Goal: Participate in discussion: Engage in conversation with other users on a specific topic

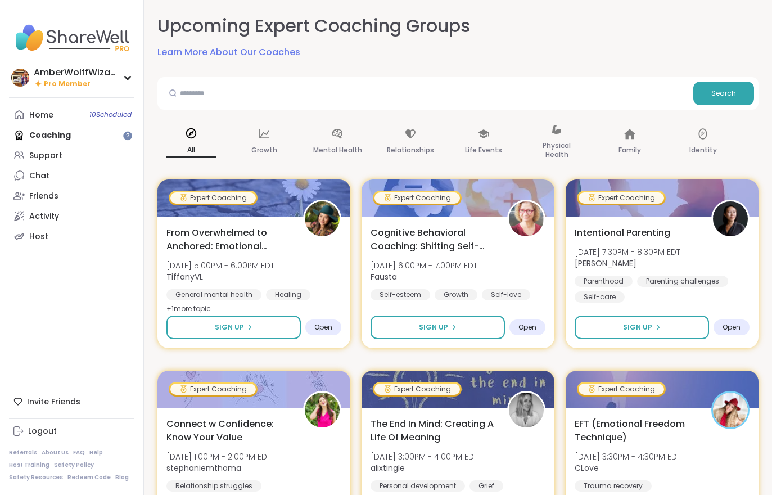
click at [49, 111] on div "Home 10 Scheduled" at bounding box center [41, 115] width 24 height 11
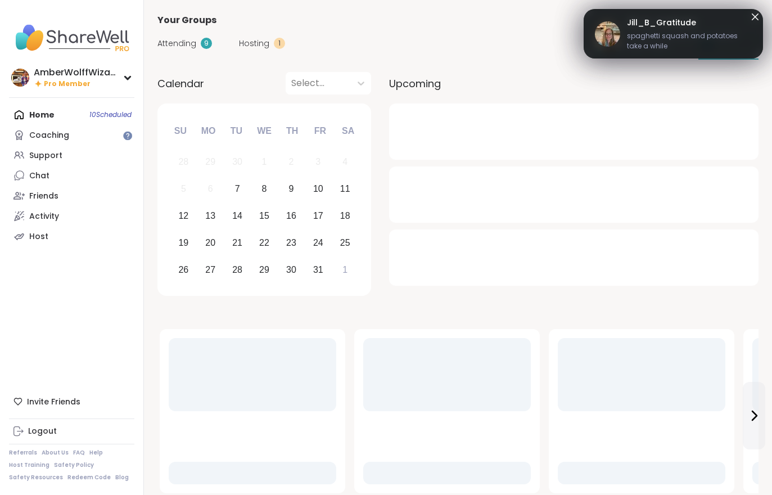
click at [210, 38] on div "Attending 9" at bounding box center [184, 44] width 55 height 12
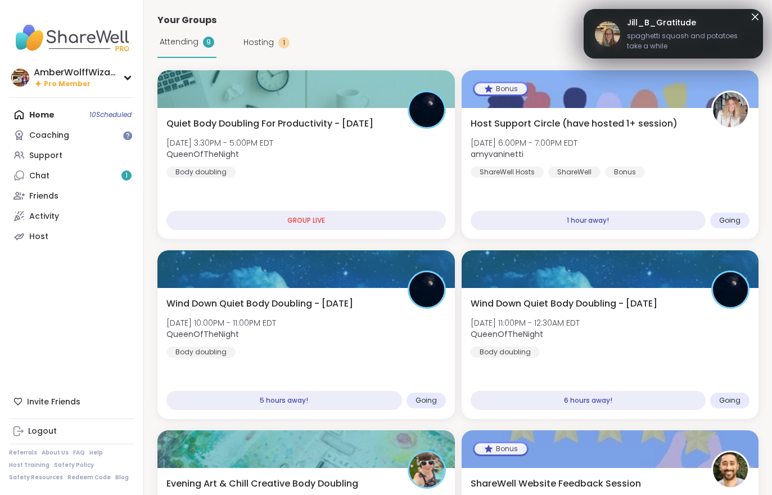
click at [200, 44] on div "Attending 9" at bounding box center [186, 42] width 59 height 31
click at [261, 47] on span "Hosting" at bounding box center [258, 43] width 30 height 12
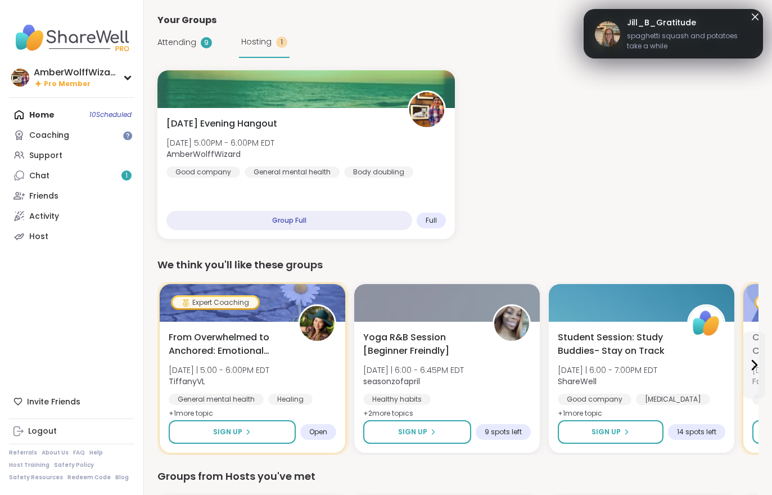
click at [252, 56] on div "Hosting 1" at bounding box center [264, 42] width 51 height 31
click at [245, 127] on span "[DATE] Evening Hangout" at bounding box center [221, 123] width 111 height 13
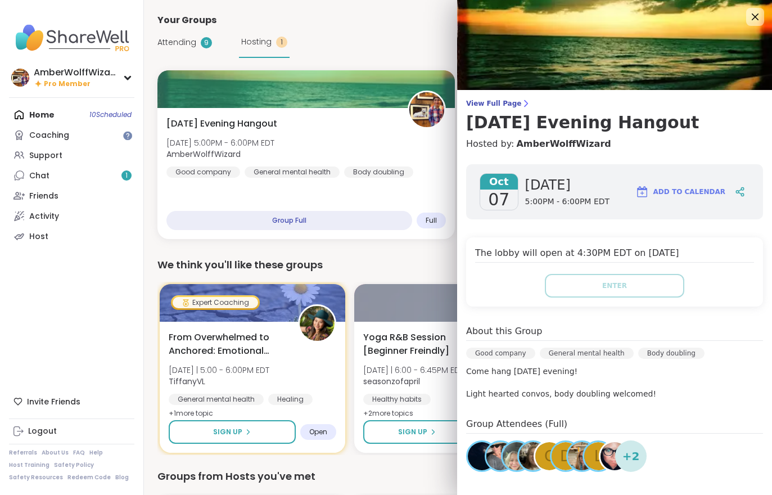
click at [502, 99] on span "View Full Page" at bounding box center [614, 103] width 297 height 9
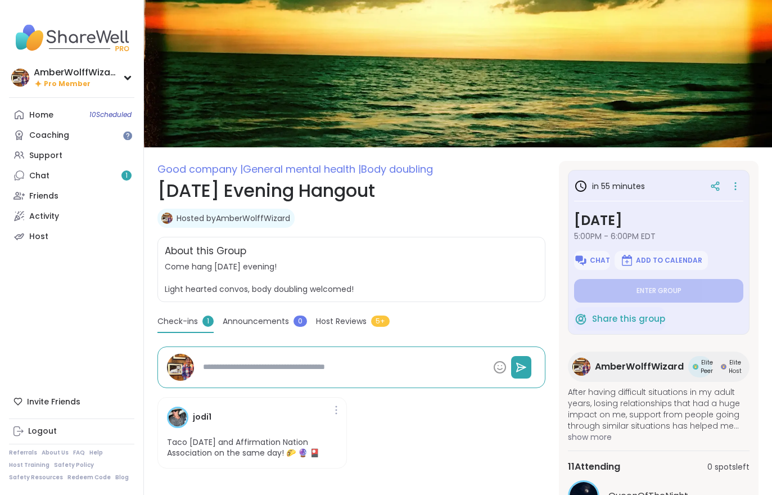
scroll to position [144, 0]
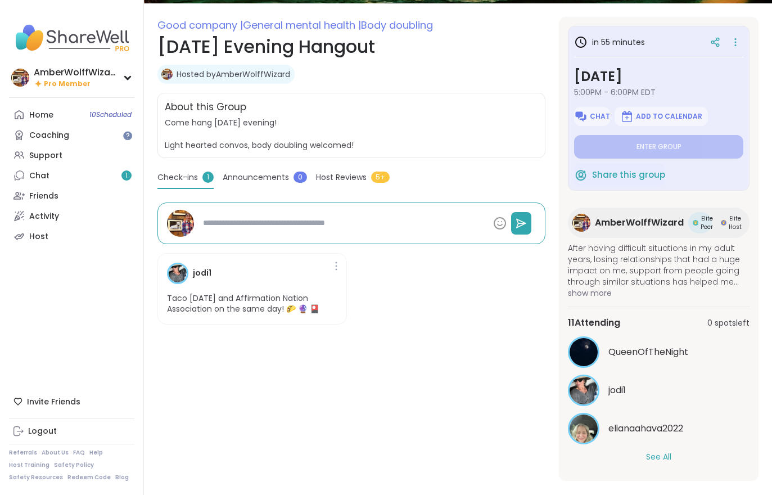
click at [664, 454] on button "See All" at bounding box center [658, 457] width 25 height 12
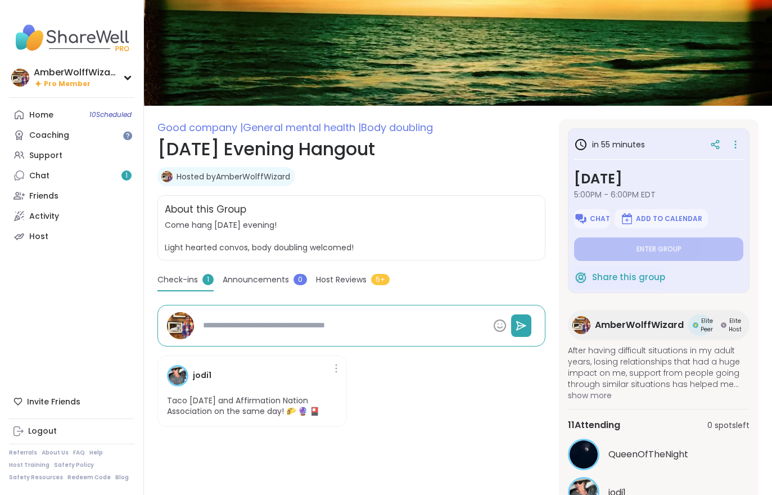
scroll to position [0, 0]
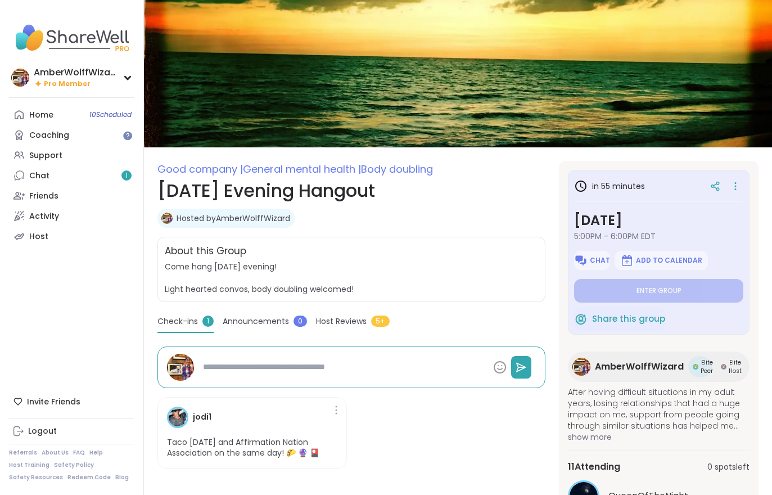
type textarea "*"
click at [84, 178] on link "Chat 1" at bounding box center [71, 175] width 125 height 20
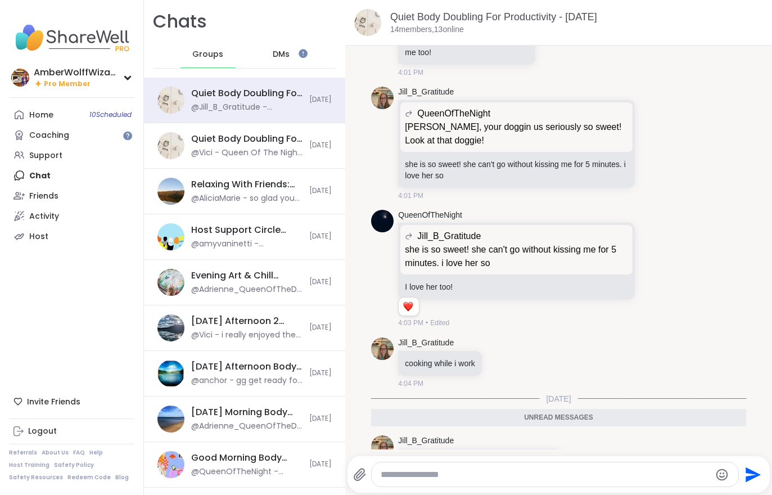
click at [56, 112] on link "Home 10 Scheduled" at bounding box center [71, 115] width 125 height 20
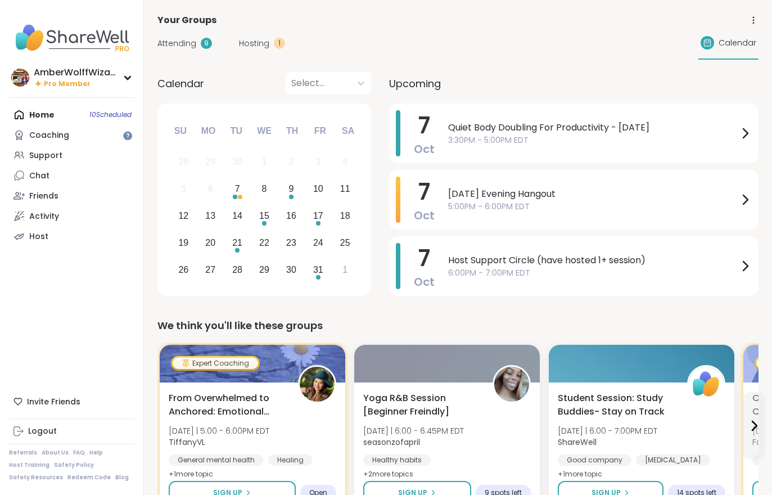
click at [178, 47] on span "Attending" at bounding box center [176, 44] width 39 height 12
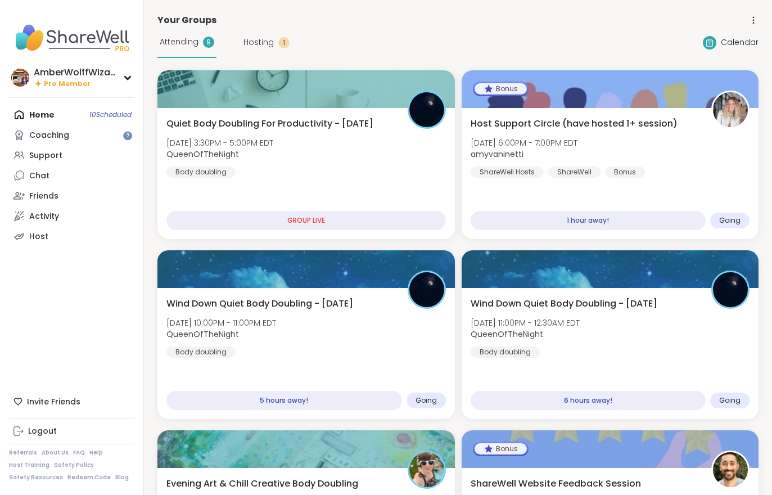
click at [334, 150] on div "Quiet Body Doubling For Productivity - [DATE] [DATE] 3:30PM - 5:00PM EDT QueenO…" at bounding box center [305, 147] width 279 height 61
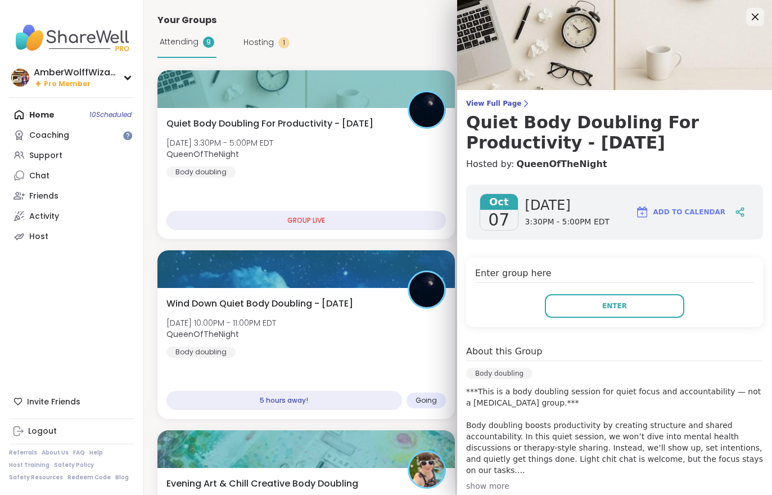
click at [647, 299] on button "Enter" at bounding box center [614, 306] width 139 height 24
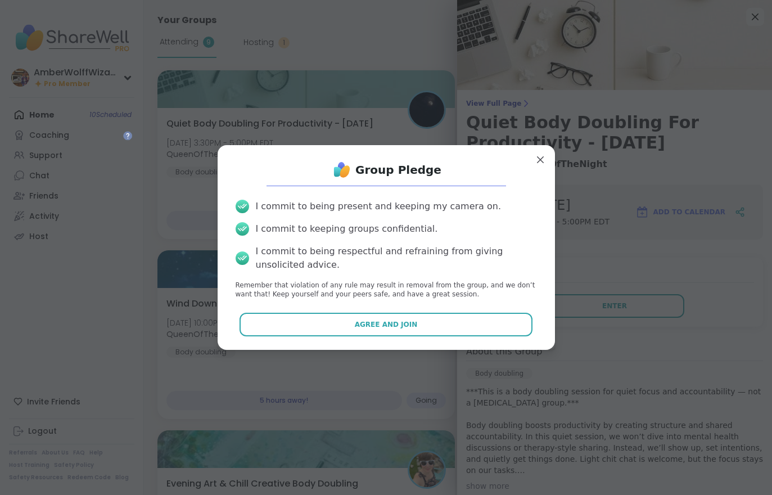
click at [473, 334] on button "Agree and Join" at bounding box center [386, 325] width 293 height 24
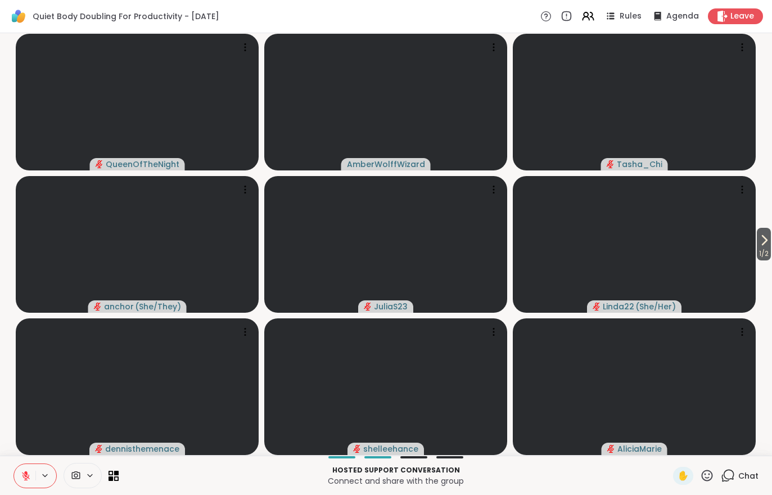
click at [765, 237] on icon at bounding box center [763, 239] width 13 height 13
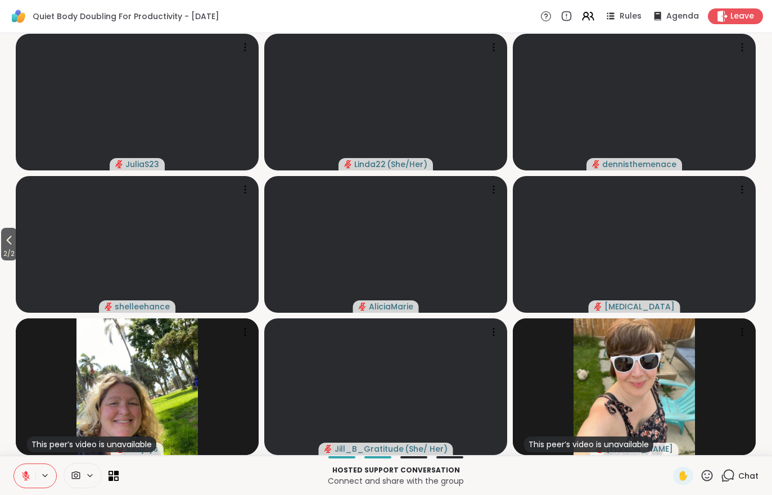
click at [743, 10] on div "Leave" at bounding box center [735, 16] width 55 height 16
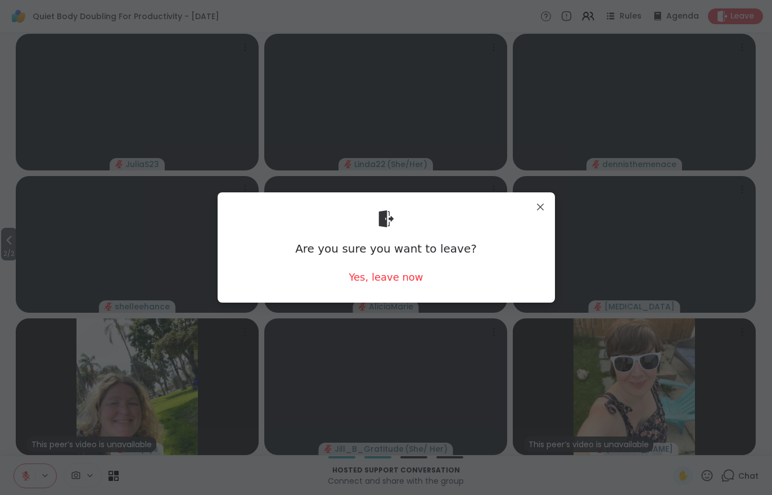
click at [385, 272] on div "Yes, leave now" at bounding box center [386, 277] width 74 height 14
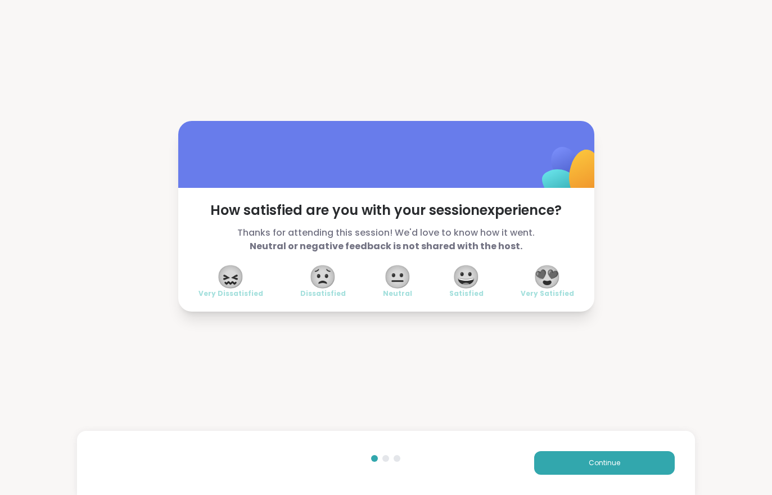
click at [612, 463] on span "Continue" at bounding box center [604, 463] width 31 height 10
click at [612, 462] on span "Continue" at bounding box center [604, 463] width 31 height 10
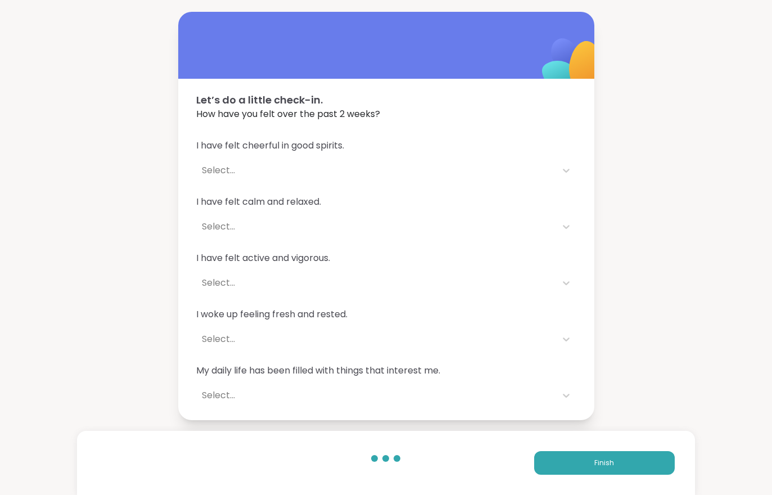
click at [612, 464] on span "Finish" at bounding box center [604, 463] width 20 height 10
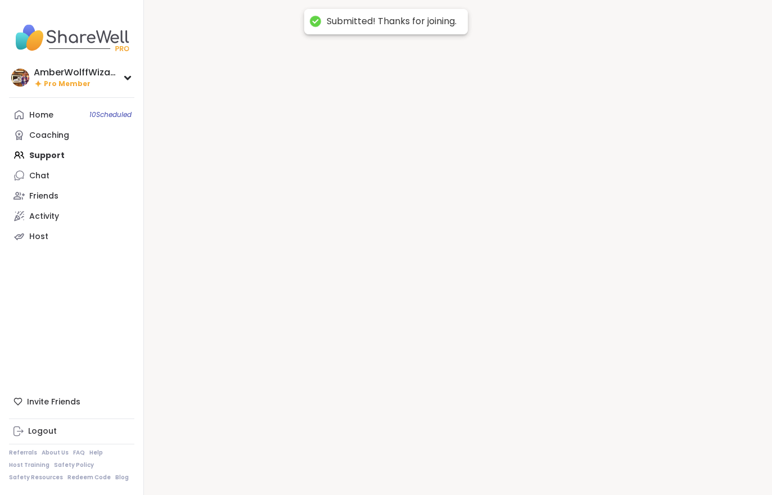
click at [612, 464] on div at bounding box center [458, 247] width 628 height 495
click at [613, 464] on div at bounding box center [458, 247] width 628 height 495
